Goal: Browse casually

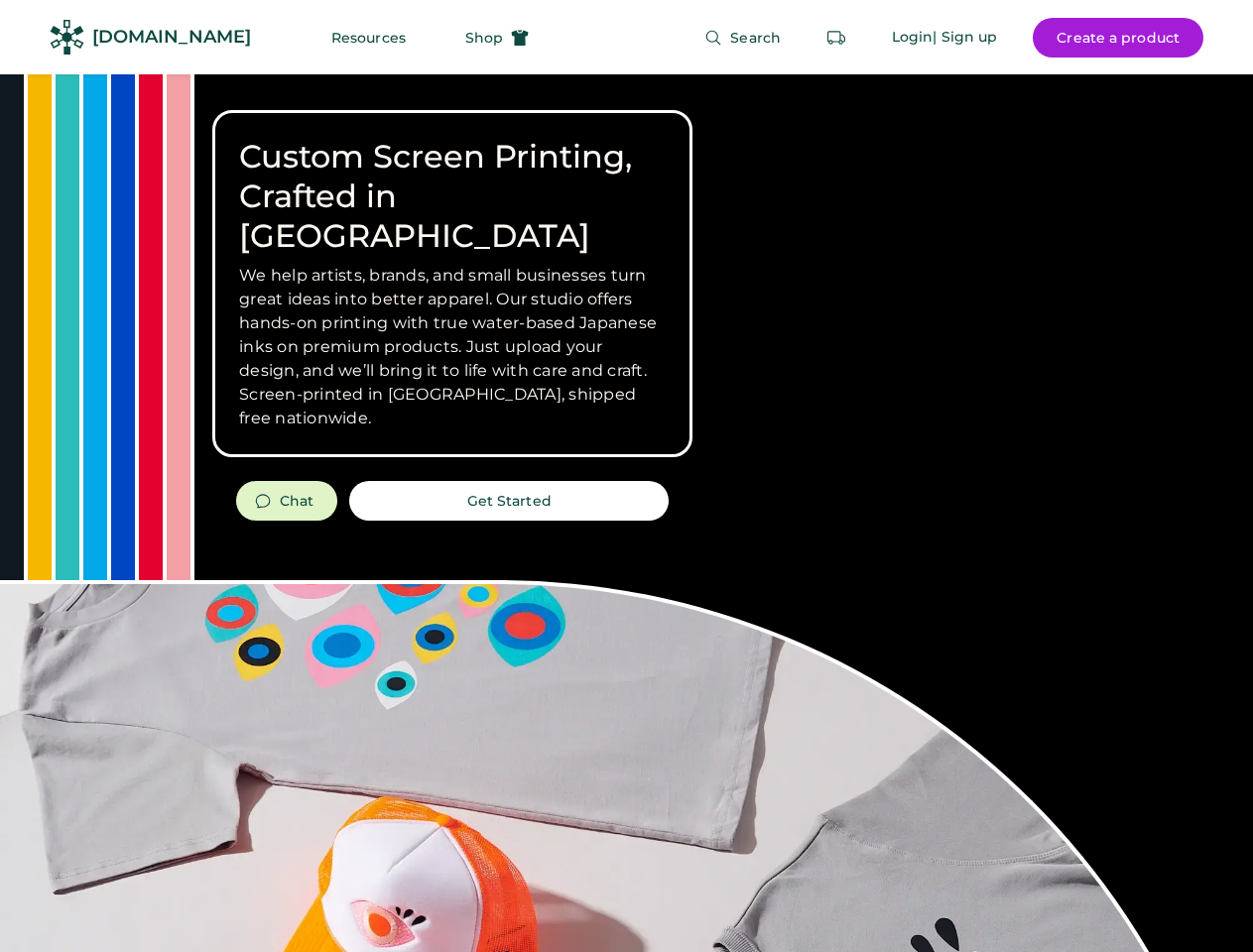
click at [626, 476] on div "Custom Screen Printing, Crafted in [GEOGRAPHIC_DATA] We help artists, brands, a…" at bounding box center [626, 704] width 1253 height 1259
click at [626, 512] on div "Custom Screen Printing, Crafted in [GEOGRAPHIC_DATA] We help artists, brands, a…" at bounding box center [626, 704] width 1253 height 1259
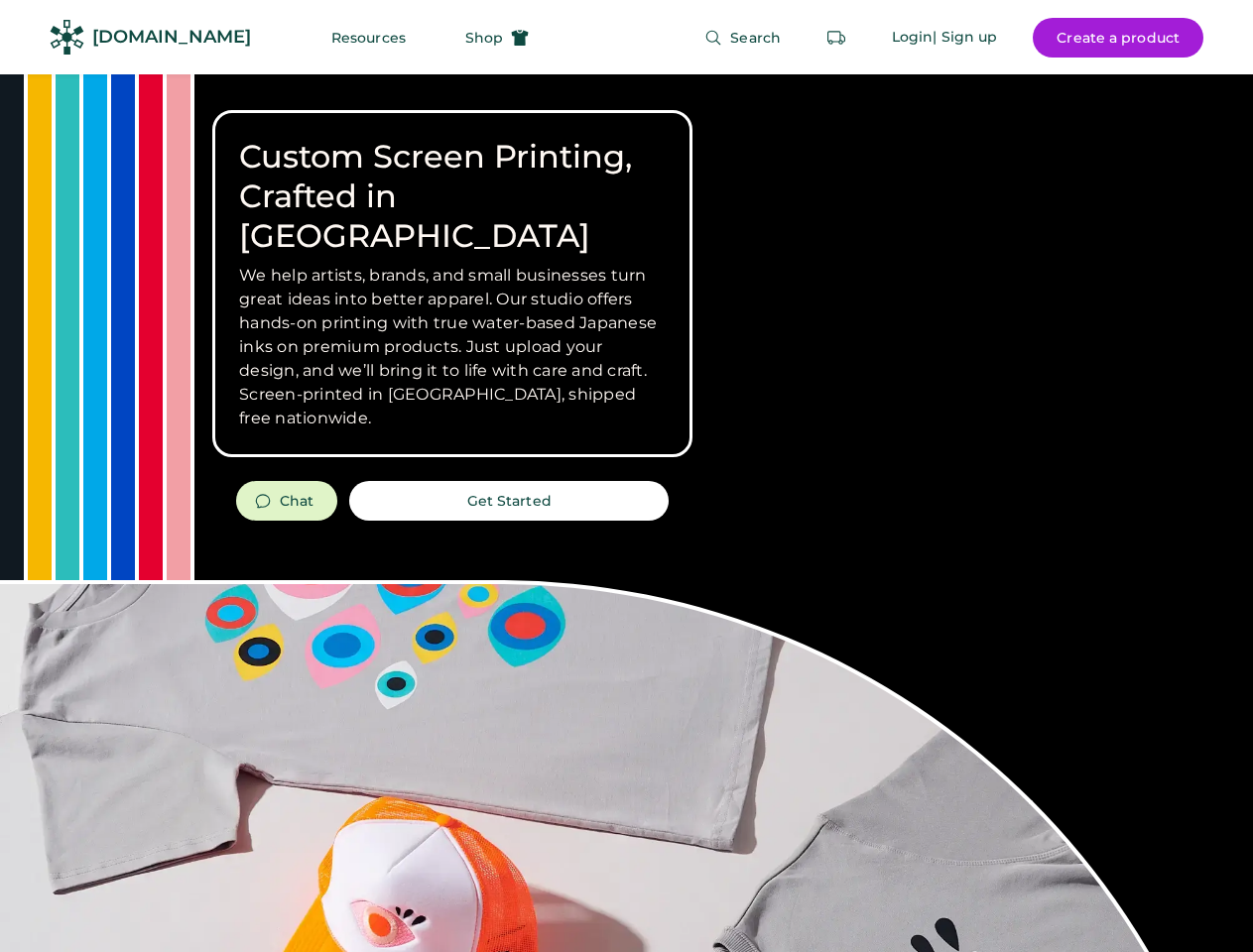
click at [626, 512] on div "Custom Screen Printing, Crafted in [GEOGRAPHIC_DATA] We help artists, brands, a…" at bounding box center [626, 704] width 1253 height 1259
click at [453, 284] on h3 "We help artists, brands, and small businesses turn great ideas into better appa…" at bounding box center [452, 346] width 427 height 166
click at [453, 264] on h3 "We help artists, brands, and small businesses turn great ideas into better appa…" at bounding box center [452, 346] width 427 height 166
click at [453, 176] on h1 "Custom Screen Printing, Crafted in [GEOGRAPHIC_DATA]" at bounding box center [452, 197] width 427 height 119
